Goal: Navigation & Orientation: Find specific page/section

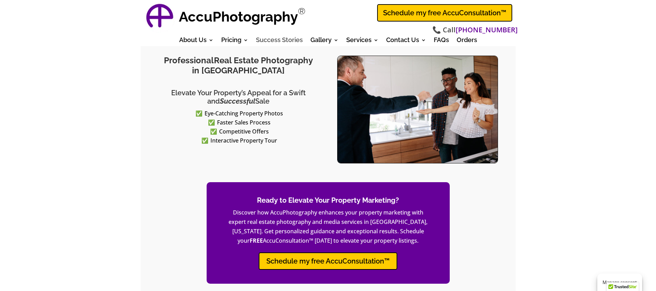
click at [288, 37] on link "Success Stories" at bounding box center [279, 41] width 47 height 8
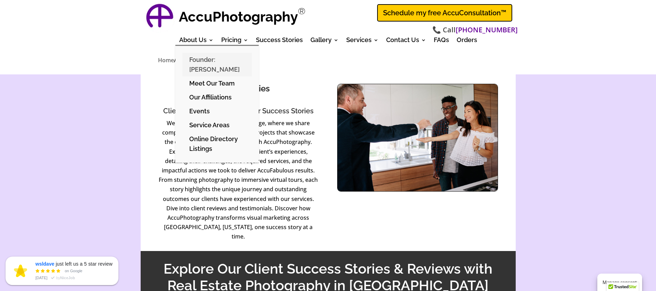
click at [205, 62] on link "Founder: [PERSON_NAME]" at bounding box center [216, 65] width 69 height 24
